Goal: Register for event/course

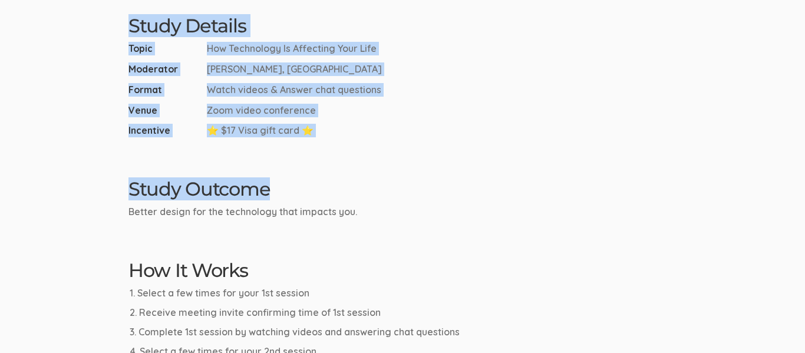
drag, startPoint x: 802, startPoint y: 54, endPoint x: 803, endPoint y: 183, distance: 129.6
click at [803, 183] on ui-view "Research Study How Technology Is Affecting Your Life Select A Time For Your Ses…" at bounding box center [402, 53] width 805 height 941
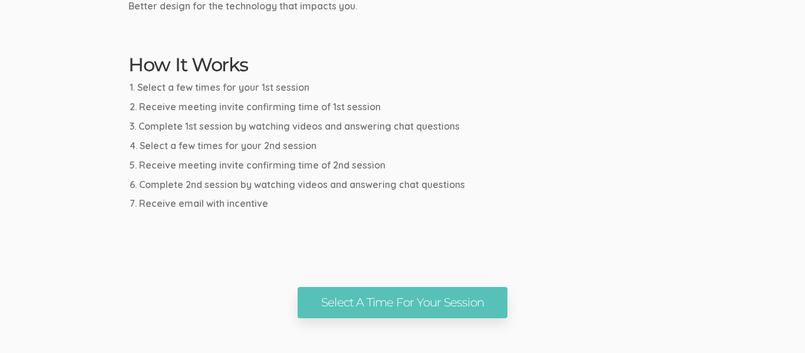
scroll to position [623, 0]
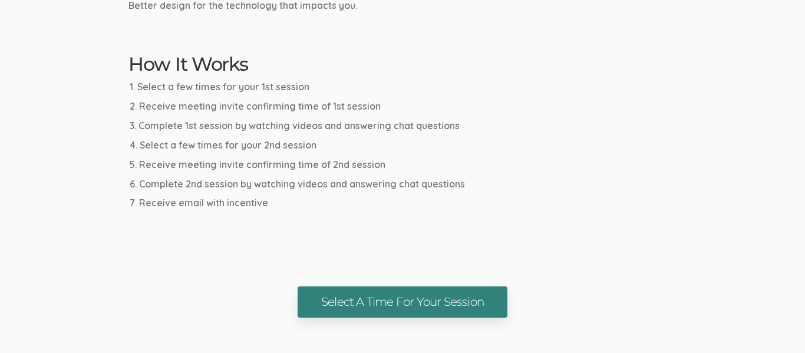
click at [496, 309] on link "Select A Time For Your Session" at bounding box center [402, 301] width 210 height 31
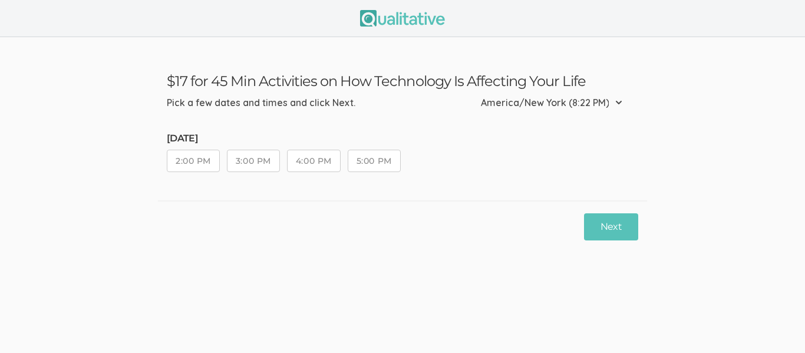
click at [383, 158] on button "5:00 PM" at bounding box center [373, 161] width 53 height 22
click at [602, 223] on button "Next" at bounding box center [611, 227] width 54 height 28
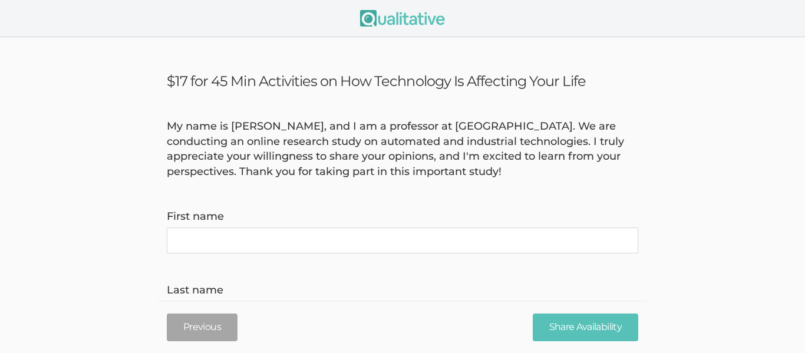
click at [322, 240] on name "First name" at bounding box center [402, 240] width 471 height 26
type name "[PERSON_NAME]"
type invite\) "[EMAIL_ADDRESS][DOMAIN_NAME]"
type time\) "3153204078"
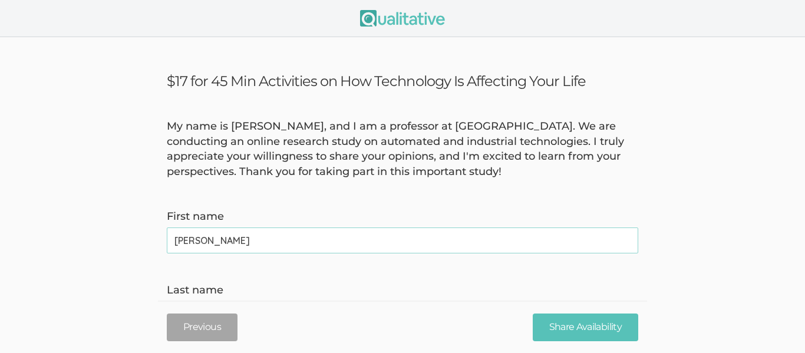
click at [221, 239] on name "[PERSON_NAME]" at bounding box center [402, 240] width 471 height 26
type name "[PERSON_NAME]"
click at [574, 329] on input "Share Availability" at bounding box center [584, 327] width 105 height 28
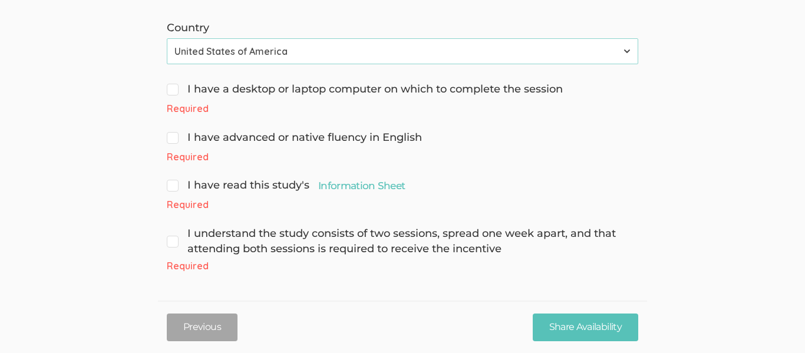
click at [174, 87] on span "I have a desktop or laptop computer on which to complete the session" at bounding box center [365, 89] width 396 height 15
click at [174, 87] on input "I have a desktop or laptop computer on which to complete the session" at bounding box center [171, 88] width 8 height 8
checkbox input "true"
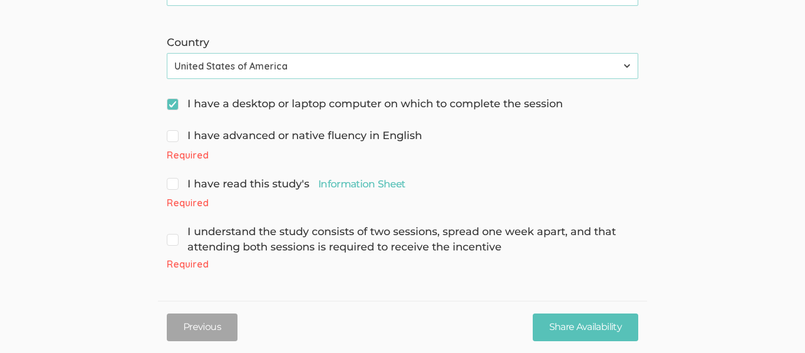
click at [178, 134] on span "I have advanced or native fluency in English" at bounding box center [294, 135] width 255 height 15
click at [174, 134] on input "I have advanced or native fluency in English" at bounding box center [171, 135] width 8 height 8
checkbox input "true"
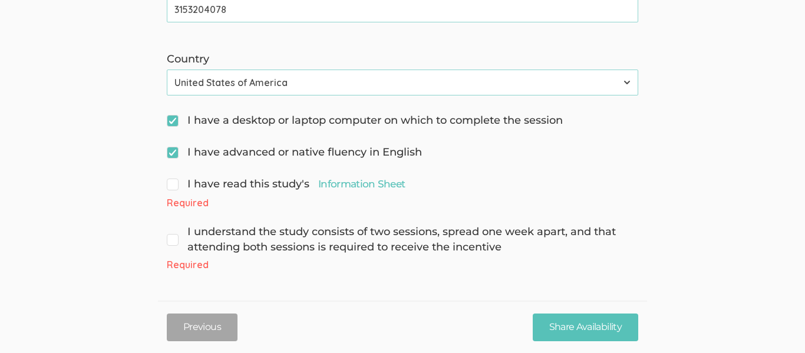
click at [178, 180] on span "I have read this study's Information Sheet" at bounding box center [286, 184] width 238 height 15
click at [174, 180] on input "I have read this study's Information Sheet" at bounding box center [171, 183] width 8 height 8
checkbox input "true"
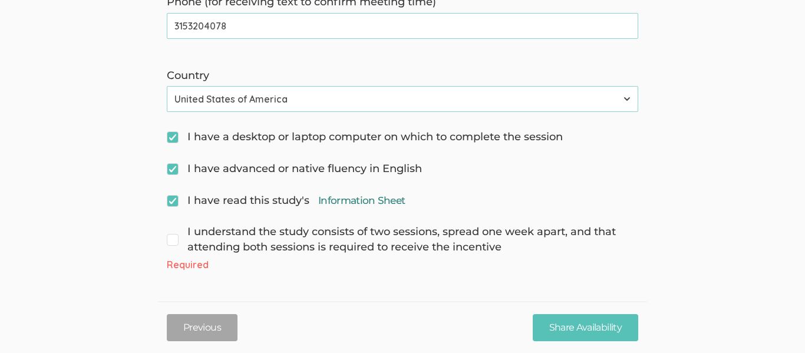
click at [353, 197] on link "Information Sheet" at bounding box center [361, 200] width 87 height 14
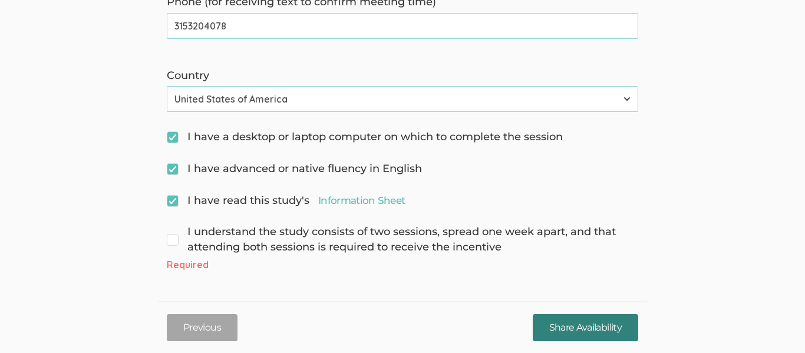
click at [615, 325] on input "Share Availability" at bounding box center [584, 327] width 105 height 28
click at [232, 26] on time\) "3153204078" at bounding box center [402, 26] width 471 height 26
type time\) "3152890570"
click at [568, 326] on input "Share Availability" at bounding box center [584, 327] width 105 height 28
click at [167, 240] on span "I understand the study consists of two sessions, spread one week apart, and tha…" at bounding box center [402, 239] width 471 height 30
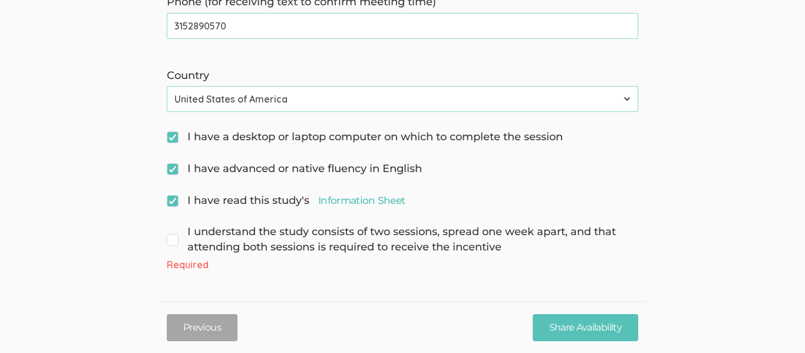
click at [167, 234] on input "I understand the study consists of two sessions, spread one week apart, and tha…" at bounding box center [171, 231] width 8 height 8
checkbox input "true"
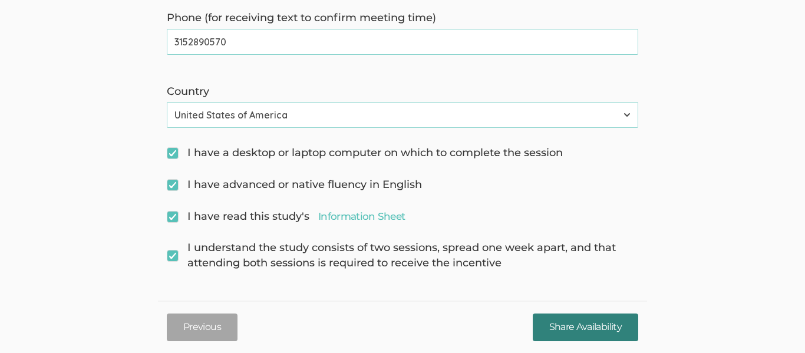
click at [597, 322] on input "Share Availability" at bounding box center [584, 327] width 105 height 28
